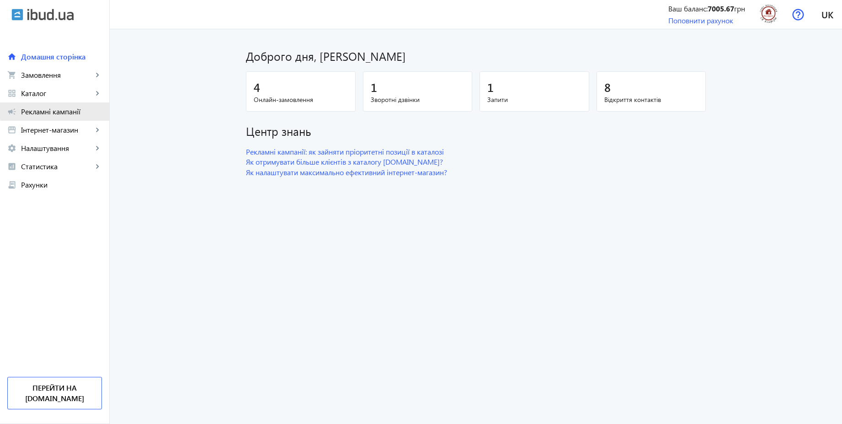
click at [67, 111] on span "Рекламні кампанії" at bounding box center [61, 111] width 81 height 9
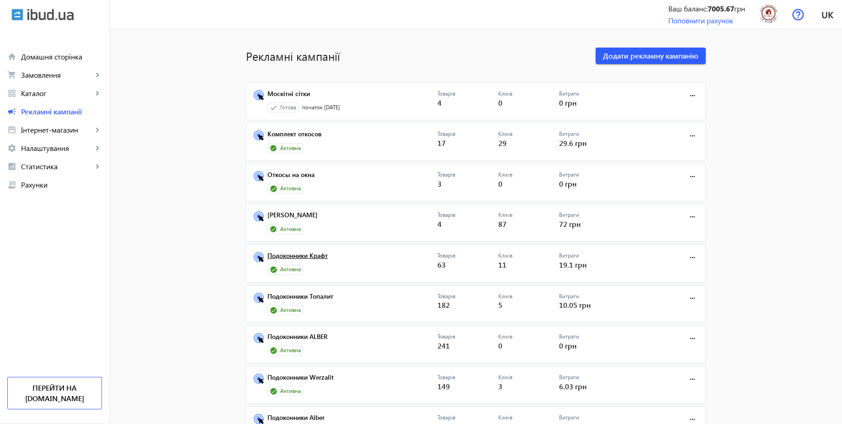
click at [321, 259] on link "Подоконники Крафт" at bounding box center [353, 258] width 170 height 13
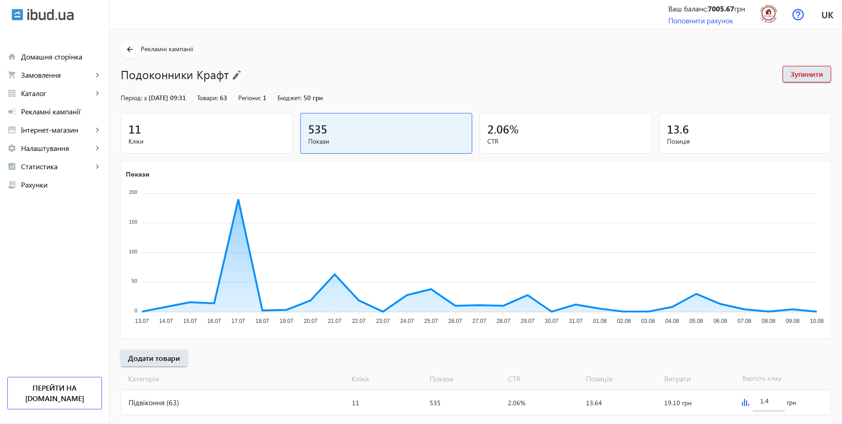
click at [237, 72] on img at bounding box center [236, 75] width 9 height 10
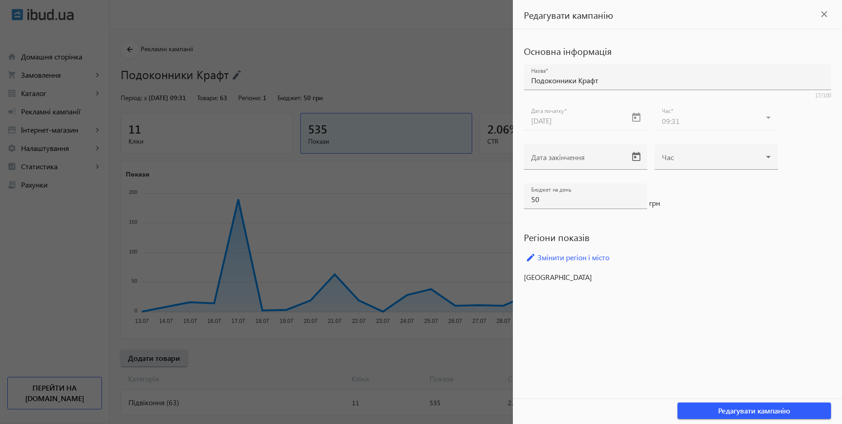
click at [383, 79] on div at bounding box center [421, 212] width 842 height 424
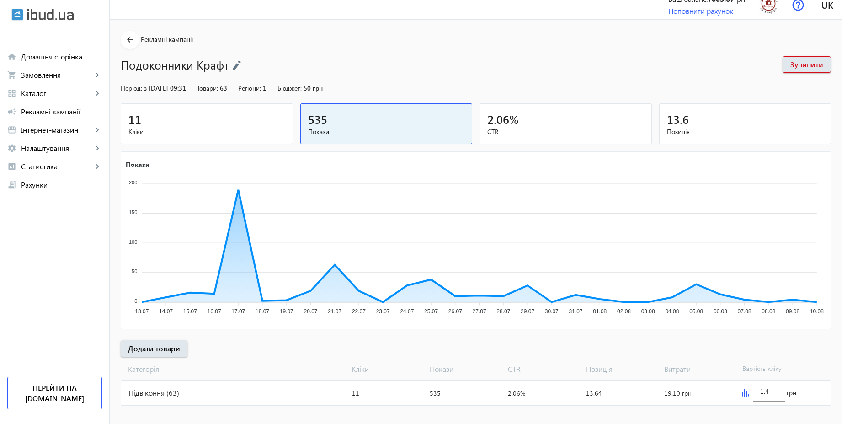
scroll to position [19, 0]
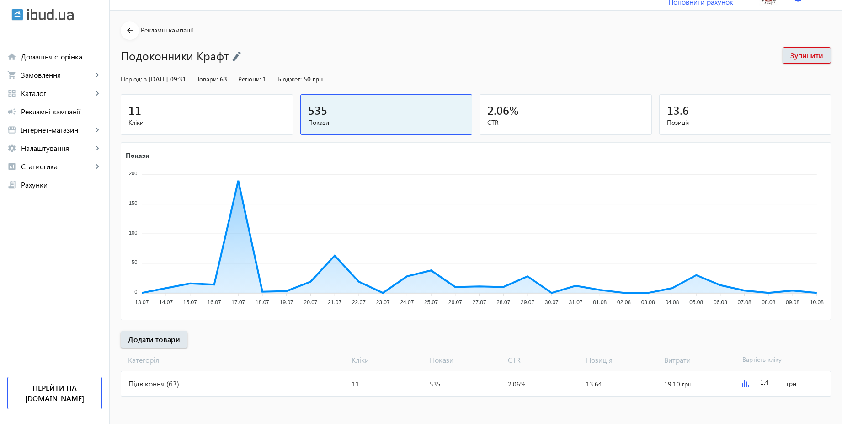
click at [841, 258] on div "arrow_back Рекламні кампанії Подоконники Крафт Зупинити Період: з [DATE] 09:31 …" at bounding box center [476, 209] width 733 height 377
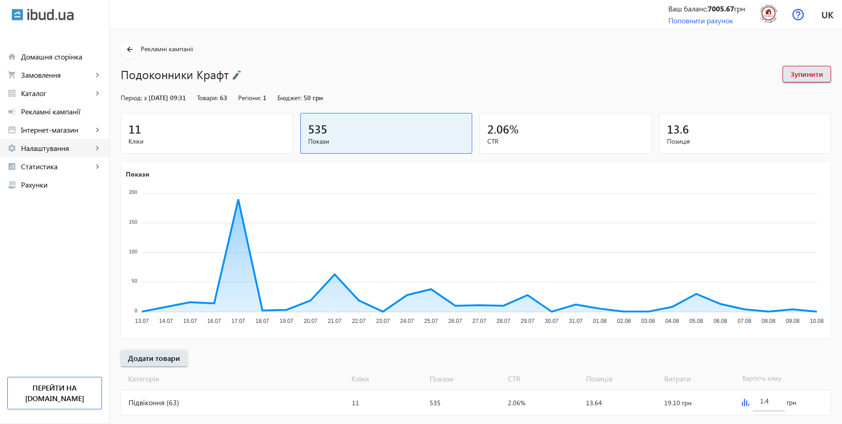
click at [36, 150] on span "Налаштування" at bounding box center [57, 148] width 72 height 9
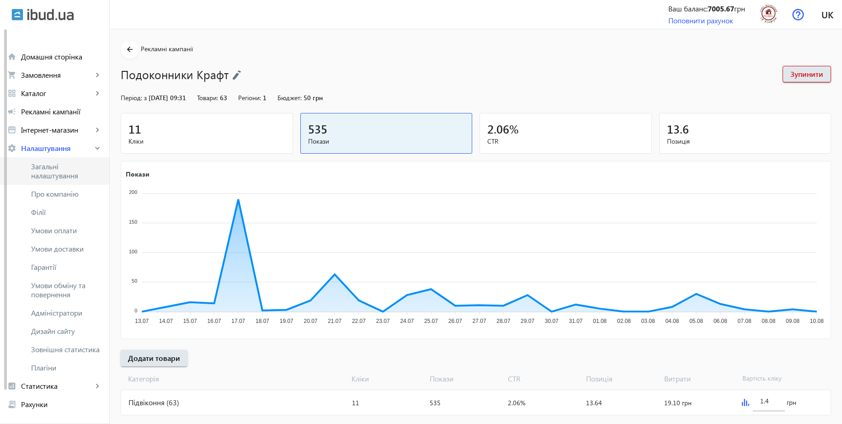
click at [60, 168] on span "Загальні налаштування" at bounding box center [66, 171] width 71 height 18
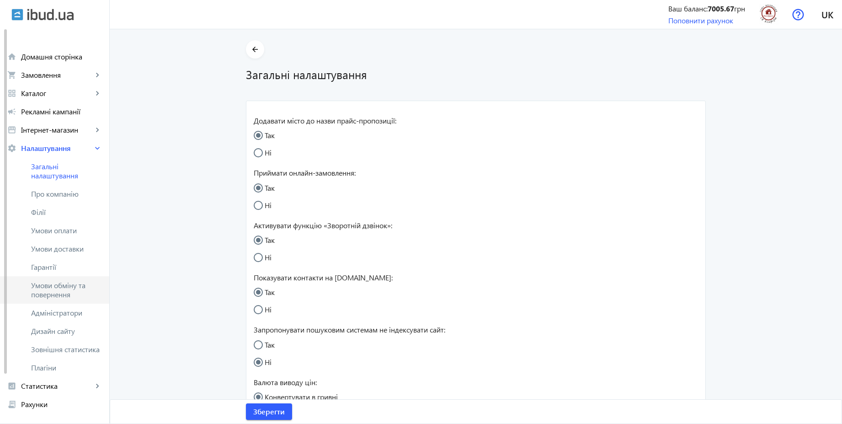
click at [69, 282] on span "Умови обміну та повернення" at bounding box center [66, 290] width 71 height 18
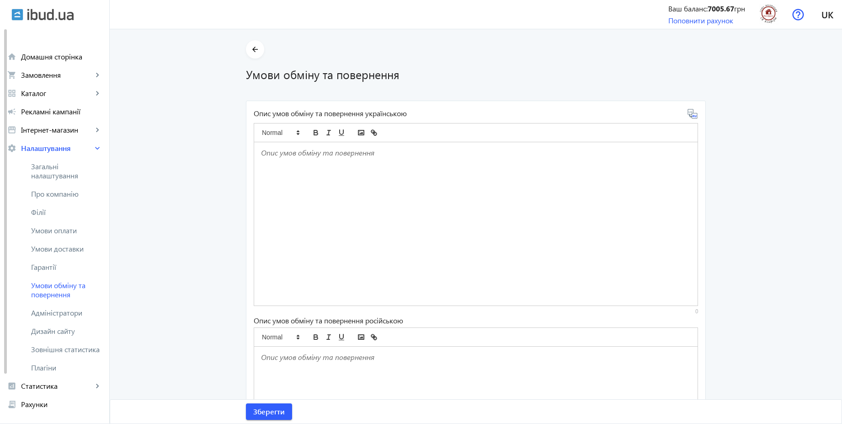
click at [353, 176] on div at bounding box center [476, 223] width 444 height 163
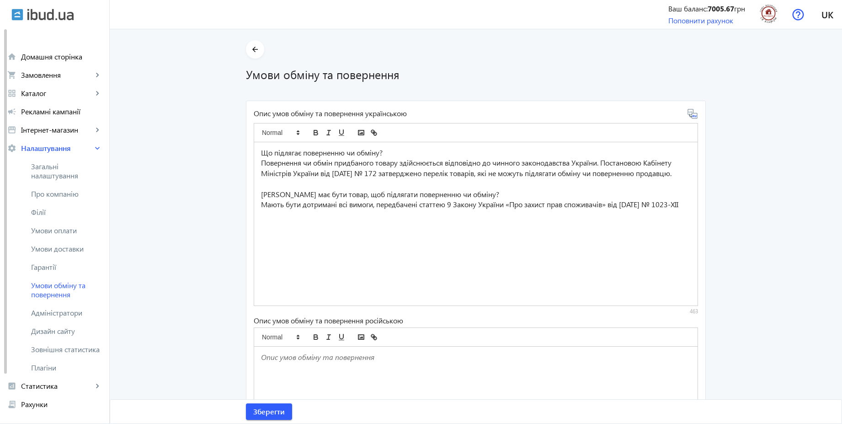
click at [691, 117] on icon at bounding box center [692, 113] width 11 height 11
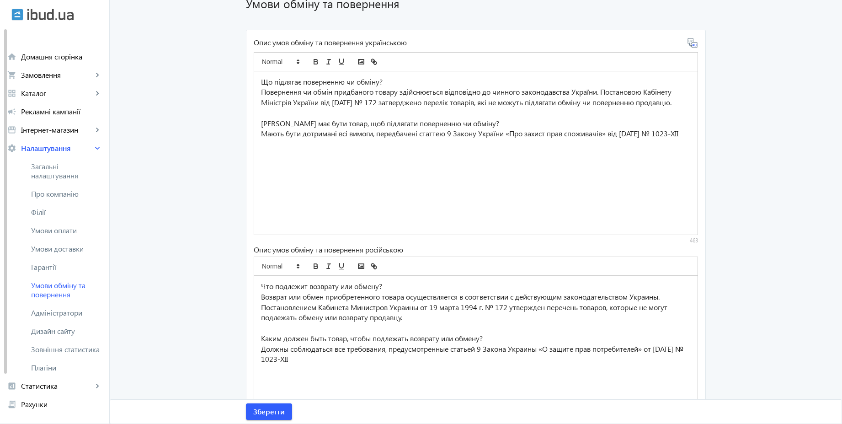
scroll to position [141, 0]
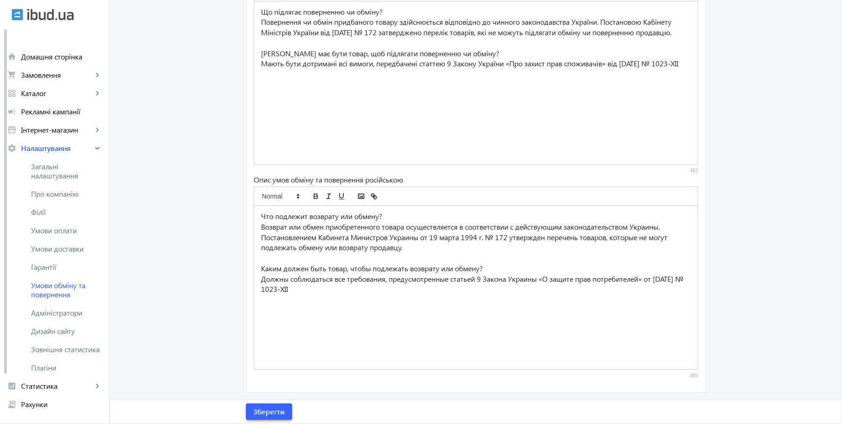
click at [278, 412] on span "Зберегти" at bounding box center [269, 412] width 32 height 10
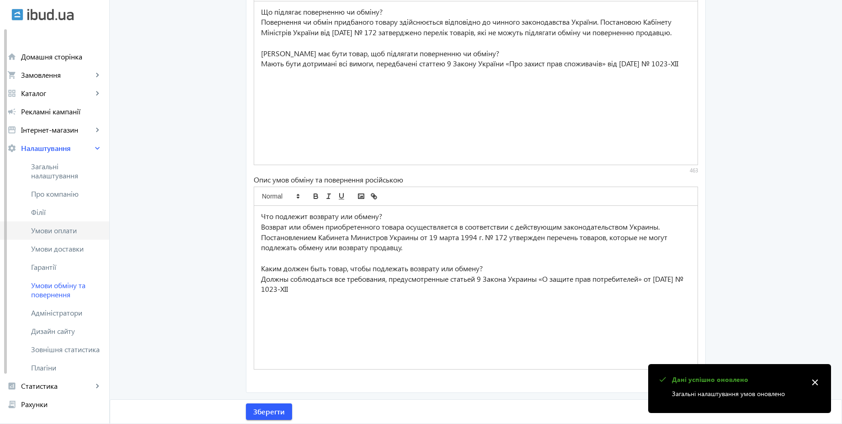
click at [74, 226] on span "Умови оплати" at bounding box center [66, 230] width 71 height 9
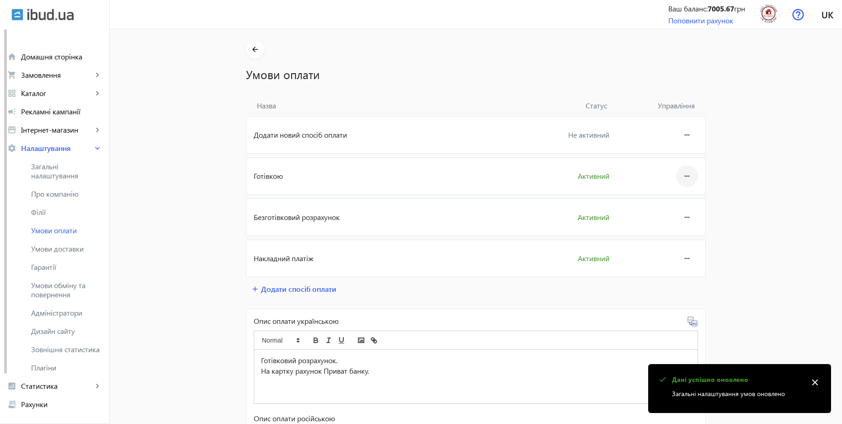
click at [685, 176] on mat-icon "more_horiz" at bounding box center [687, 176] width 11 height 22
click at [671, 191] on button "Редагувати" at bounding box center [669, 202] width 51 height 22
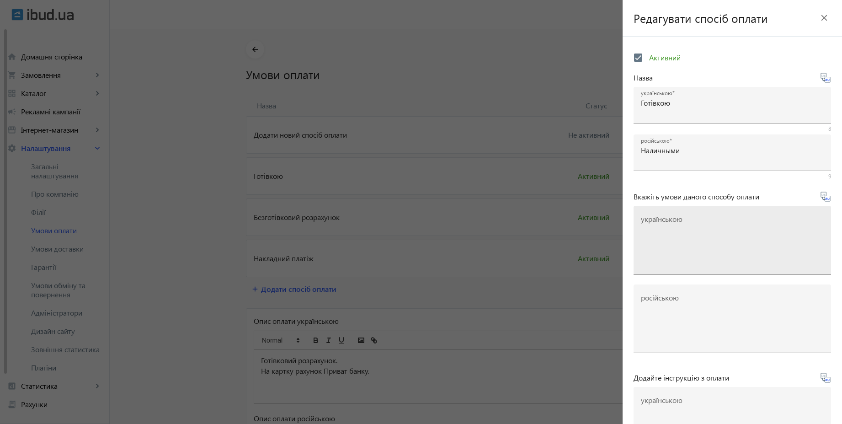
click at [693, 232] on textarea "українською" at bounding box center [732, 244] width 183 height 54
paste textarea "Оплачуйте замовлення готівкою при отриманні товару в нашому офісі чи у кур'єра"
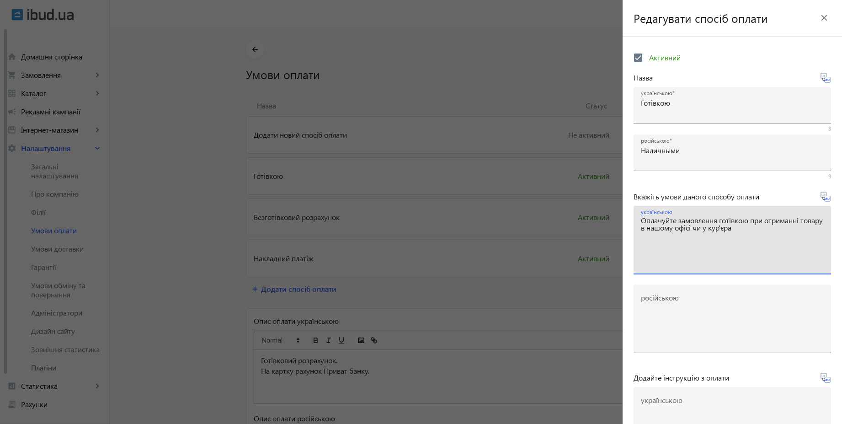
type textarea "Оплачуйте замовлення готівкою при отриманні товару в нашому офісі чи у кур'єра"
click at [825, 200] on icon at bounding box center [825, 196] width 11 height 11
type textarea "Оплачивайте заказ наличными при получении товара в нашем офисе или у курьера"
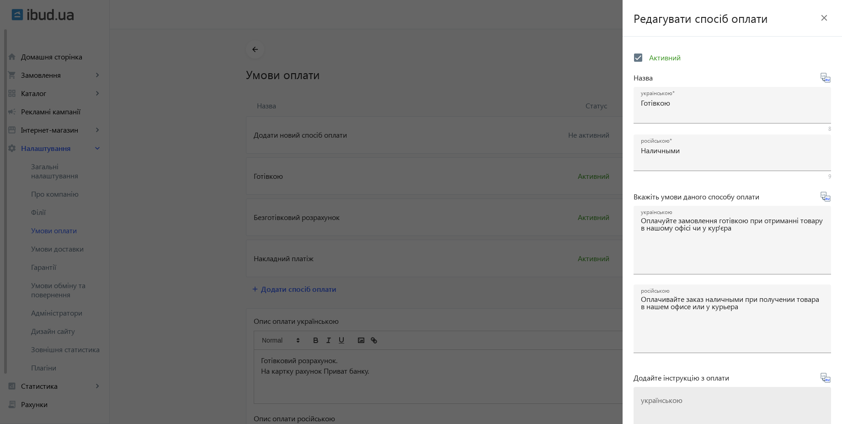
click at [662, 403] on mat-label "українською" at bounding box center [662, 400] width 42 height 10
click at [662, 403] on textarea "українською" at bounding box center [732, 425] width 183 height 54
paste textarea "Оплатіть замовлення готівкою при отриманні товару"
type textarea "Оплатіть замовлення готівкою при отриманні товару"
click at [825, 381] on icon at bounding box center [825, 377] width 11 height 11
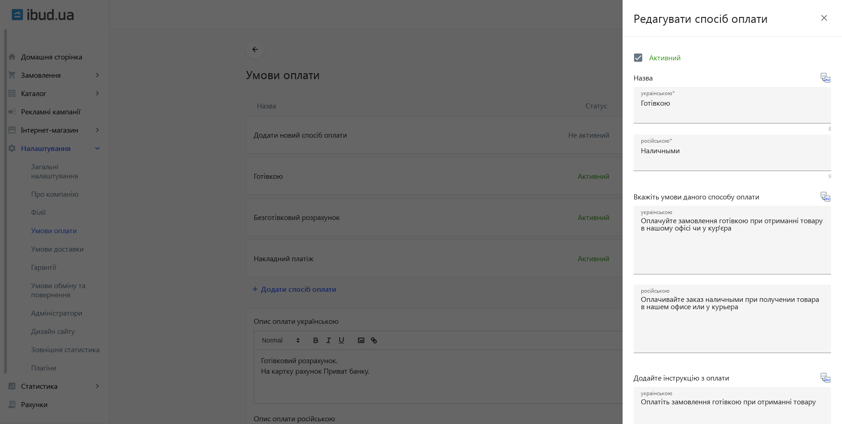
type textarea "Оплатите заказ наличными при получении товара"
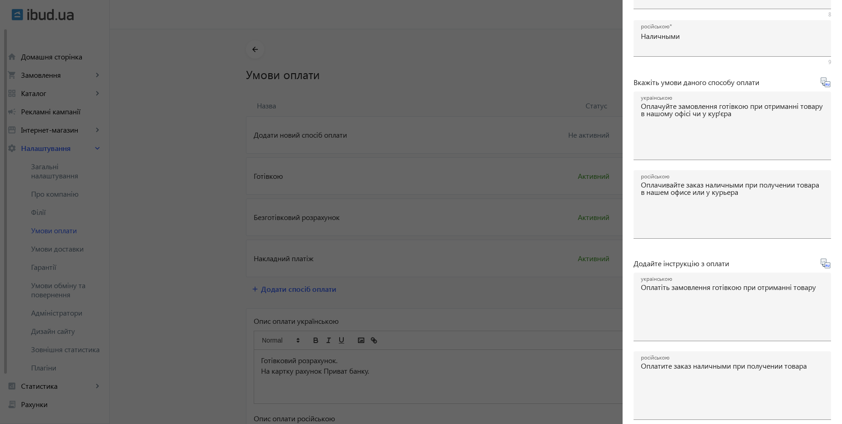
scroll to position [151, 0]
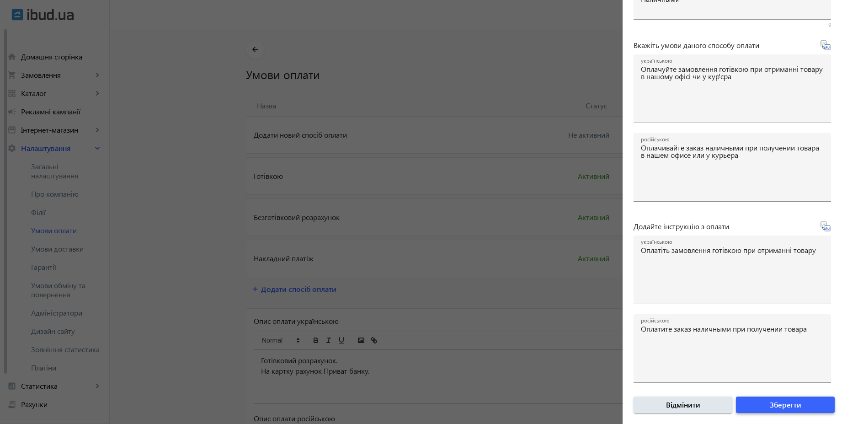
click at [801, 400] on span "submit" at bounding box center [785, 405] width 99 height 22
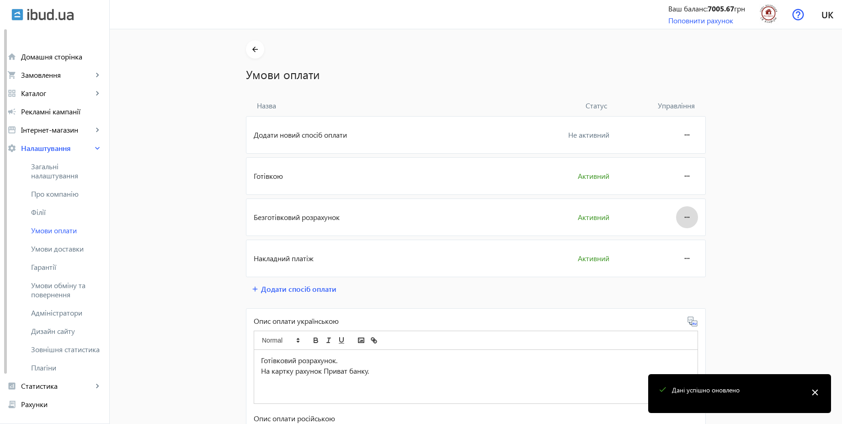
click at [686, 218] on mat-icon "more_horiz" at bounding box center [687, 217] width 11 height 22
click at [680, 229] on div "Редагувати" at bounding box center [669, 242] width 51 height 29
click at [685, 219] on mat-icon "more_horiz" at bounding box center [687, 217] width 11 height 22
click at [668, 249] on button "Редагувати" at bounding box center [669, 243] width 51 height 22
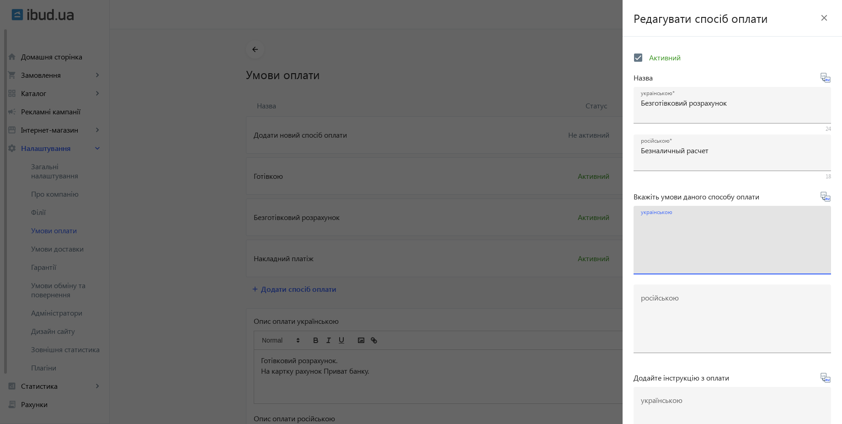
click at [661, 229] on textarea "українською" at bounding box center [732, 244] width 183 height 54
paste textarea "Оплачуйте замовлення переказом із будь-якого банку України чи по реквізитах у с…"
type textarea "Оплачуйте замовлення переказом із будь-якого банку України чи по реквізитах у с…"
click at [821, 202] on div "Вкажіть умови даного способу оплати українською Оплачуйте замовлення переказом …" at bounding box center [733, 276] width 198 height 170
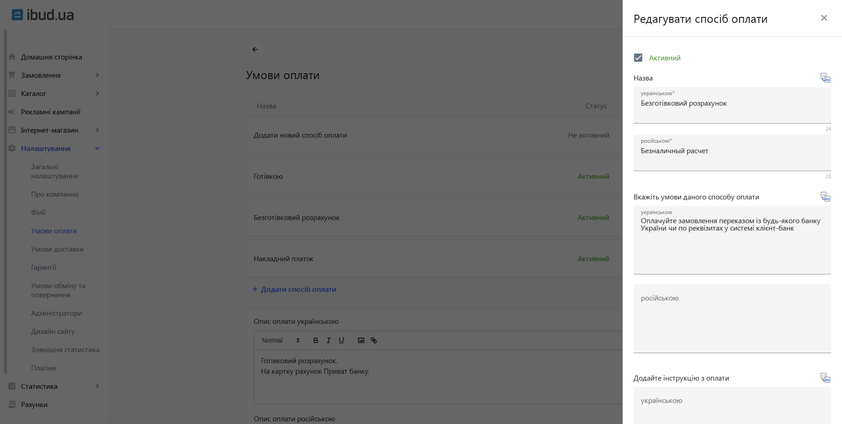
click at [822, 200] on icon at bounding box center [825, 196] width 11 height 11
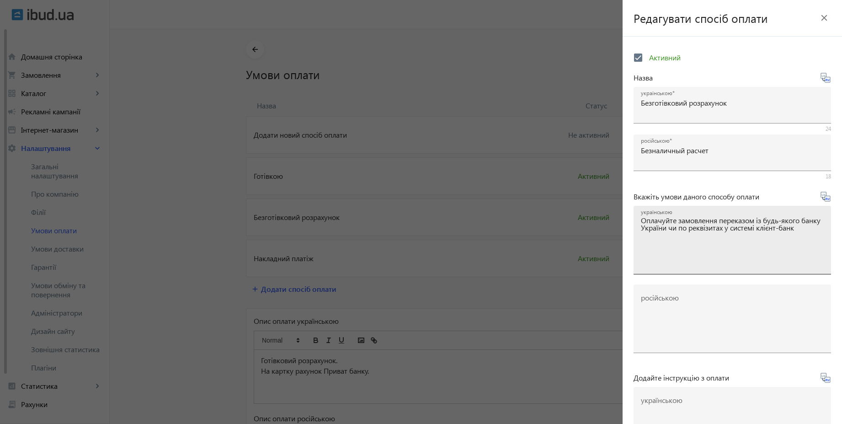
type textarea "Оплачивайте заказ переводом из любого банка или по реквизитам в системе клиент-…"
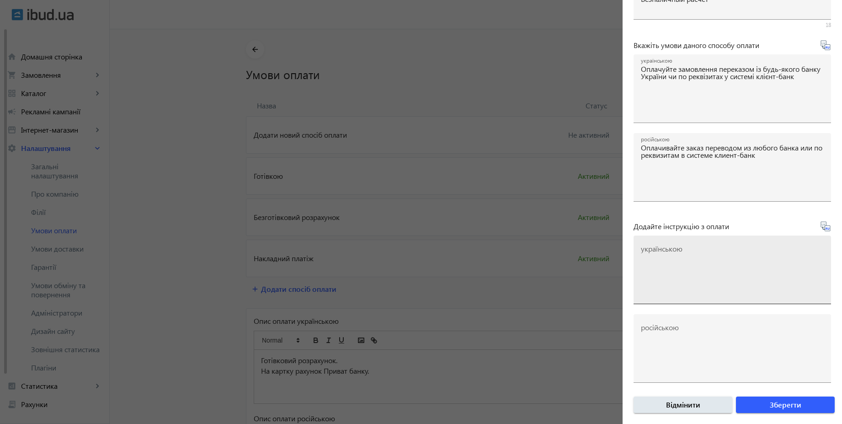
click at [692, 248] on textarea "українською" at bounding box center [732, 273] width 183 height 54
paste textarea "Оплатіть замовлення згідно реквізитів рахунка-фактури"
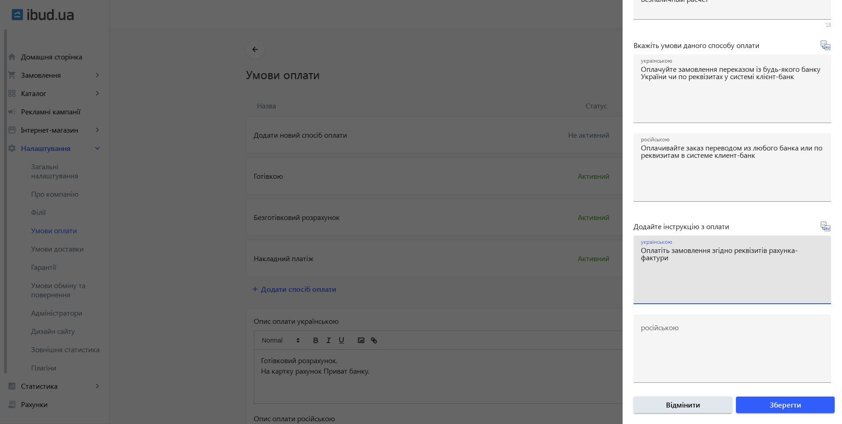
type textarea "Оплатіть замовлення згідно реквізитів рахунка-фактури"
click at [825, 229] on icon at bounding box center [826, 226] width 10 height 10
type textarea "Оплатите заказ согласно реквизитам счета-фактуры"
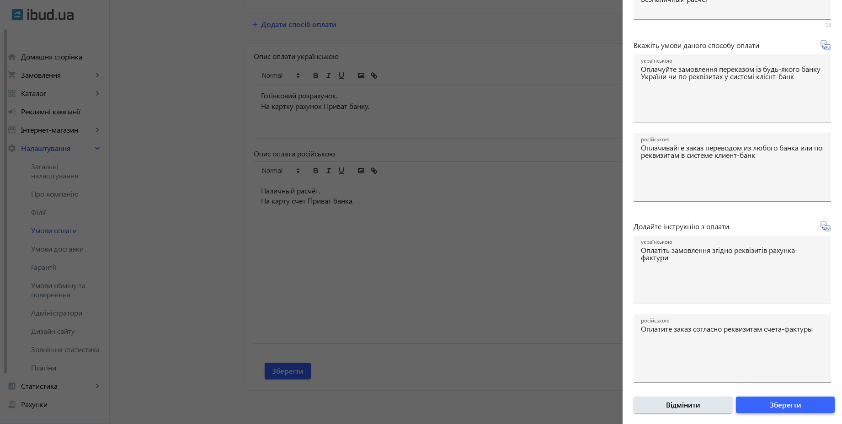
click at [787, 402] on span "Зберегти" at bounding box center [786, 405] width 32 height 10
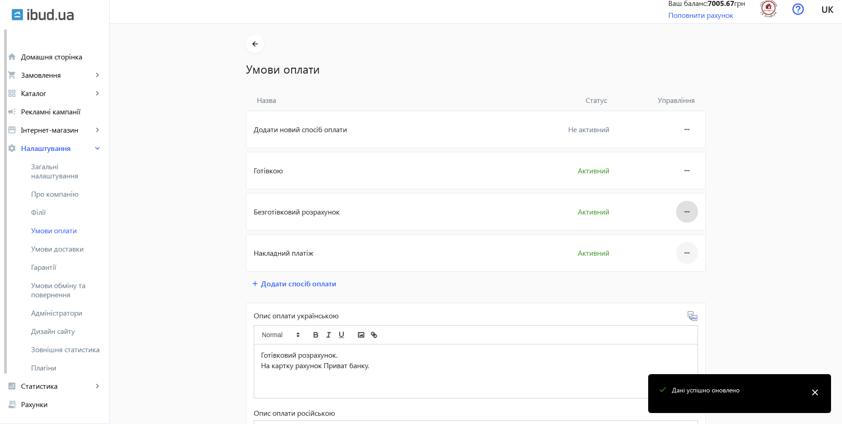
click at [682, 258] on mat-icon "more_horiz" at bounding box center [687, 253] width 11 height 22
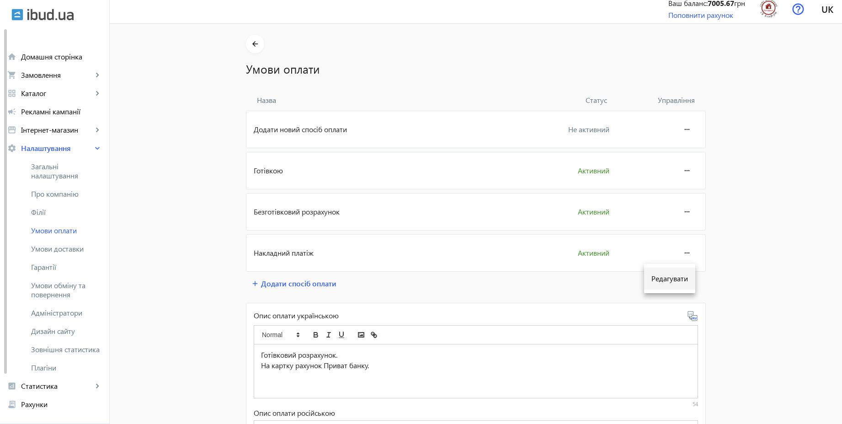
click at [671, 284] on button "Редагувати" at bounding box center [669, 279] width 51 height 22
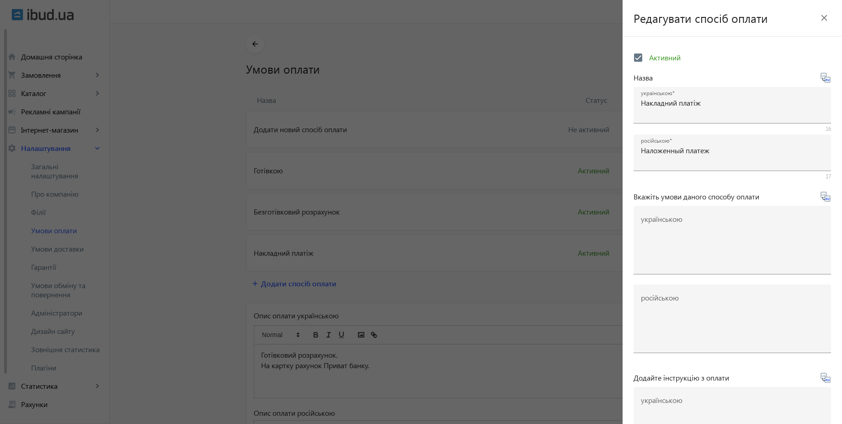
click at [673, 53] on span "Активний" at bounding box center [665, 58] width 32 height 10
click at [648, 53] on input "Активний" at bounding box center [638, 57] width 18 height 18
checkbox input "false"
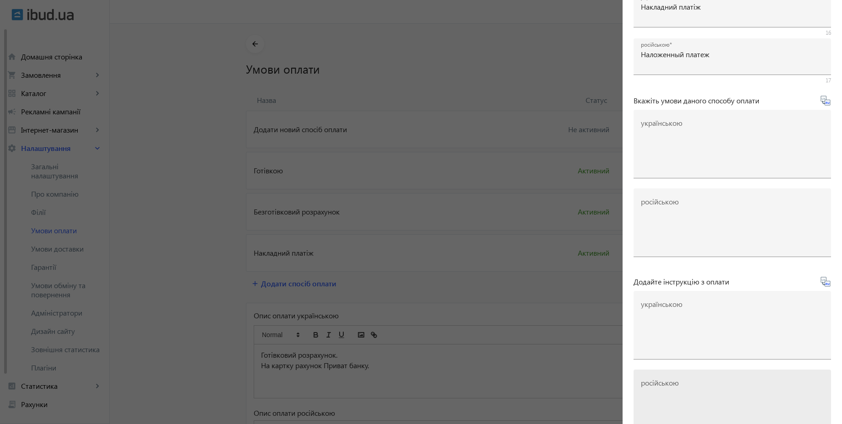
scroll to position [151, 0]
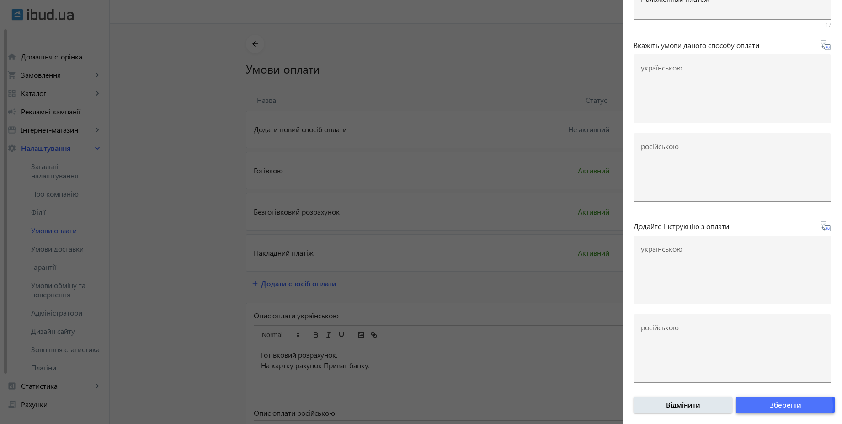
click at [781, 406] on span "Зберегти" at bounding box center [786, 405] width 32 height 10
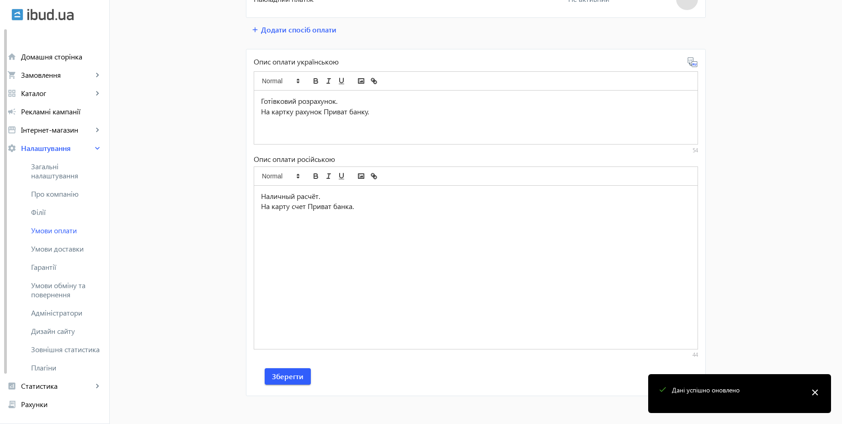
scroll to position [265, 0]
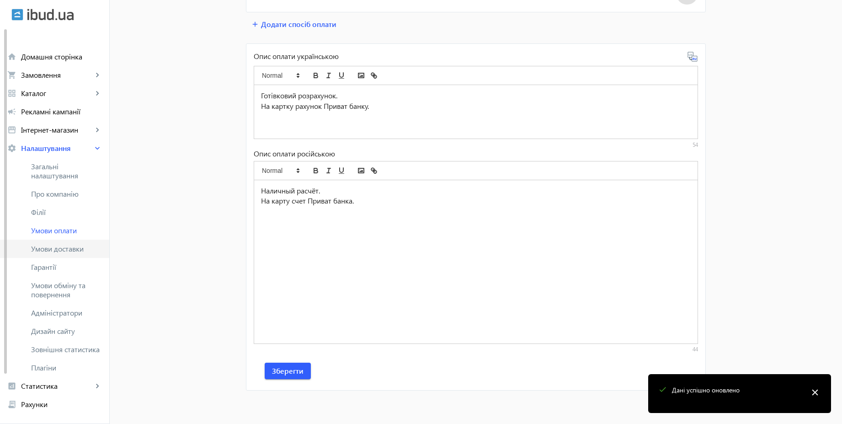
click at [92, 247] on span "Умови доставки" at bounding box center [66, 248] width 71 height 9
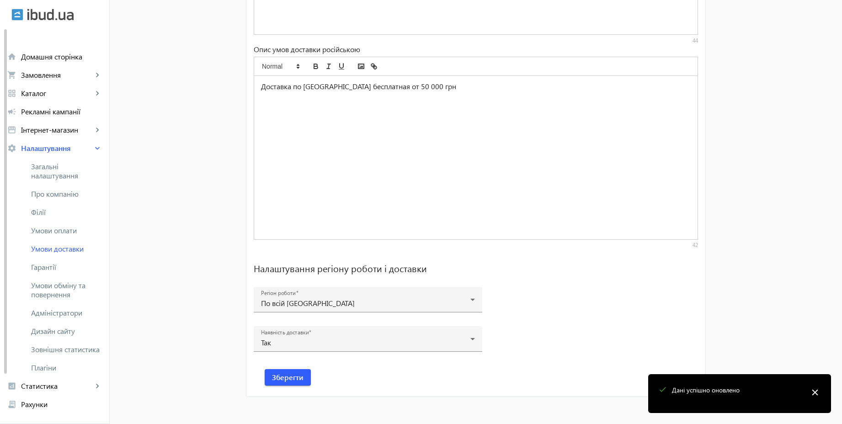
scroll to position [568, 0]
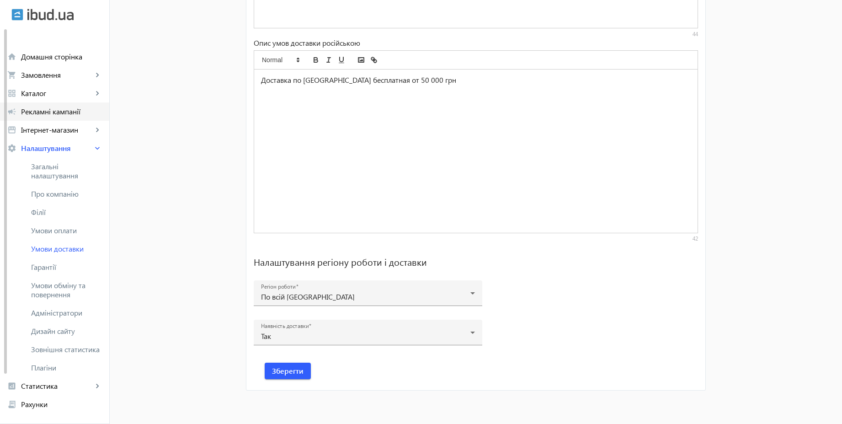
click at [79, 118] on link "campaign Рекламні кампанії" at bounding box center [54, 111] width 109 height 18
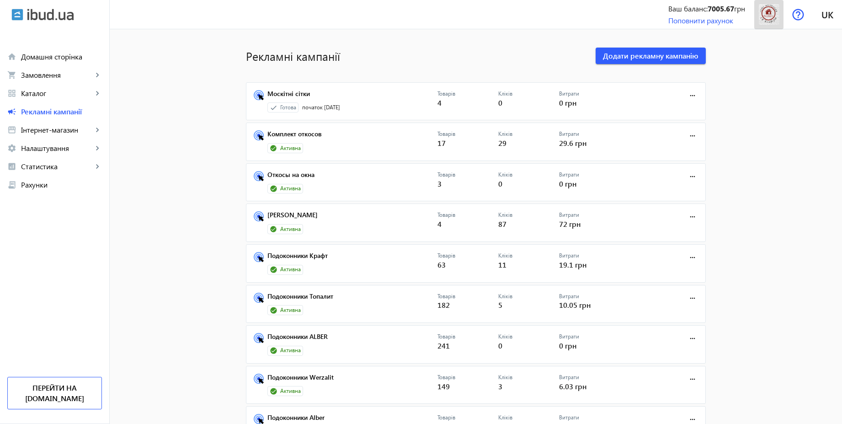
click at [770, 10] on img at bounding box center [769, 14] width 21 height 21
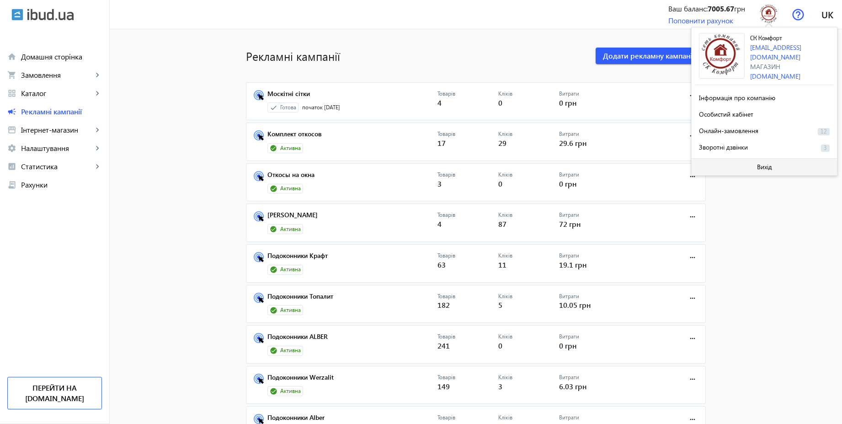
click at [761, 166] on span "Вихід" at bounding box center [764, 166] width 15 height 7
